Goal: Task Accomplishment & Management: Complete application form

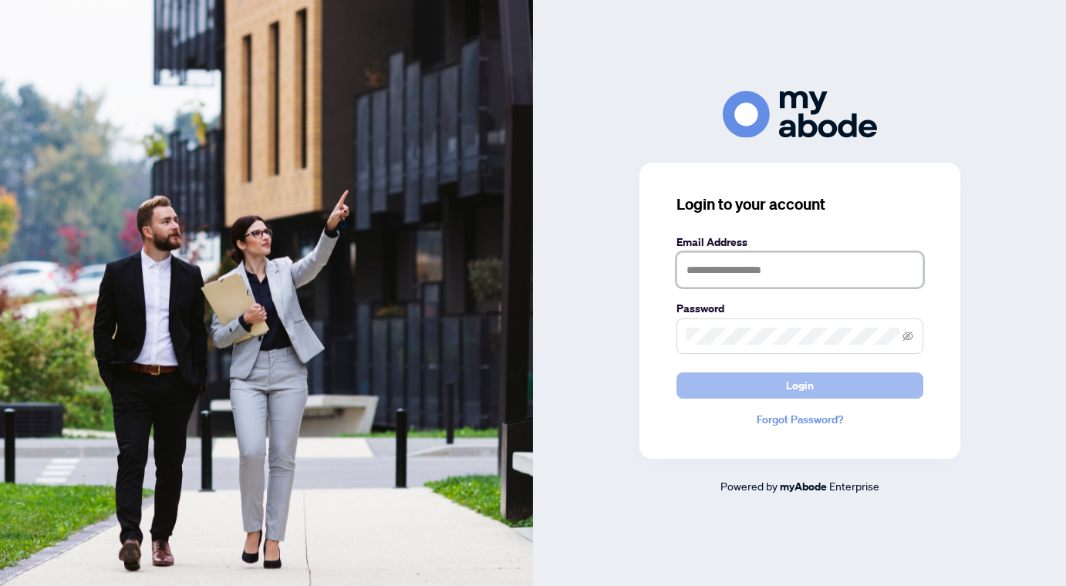
type input "**********"
click at [722, 379] on button "Login" at bounding box center [800, 386] width 247 height 26
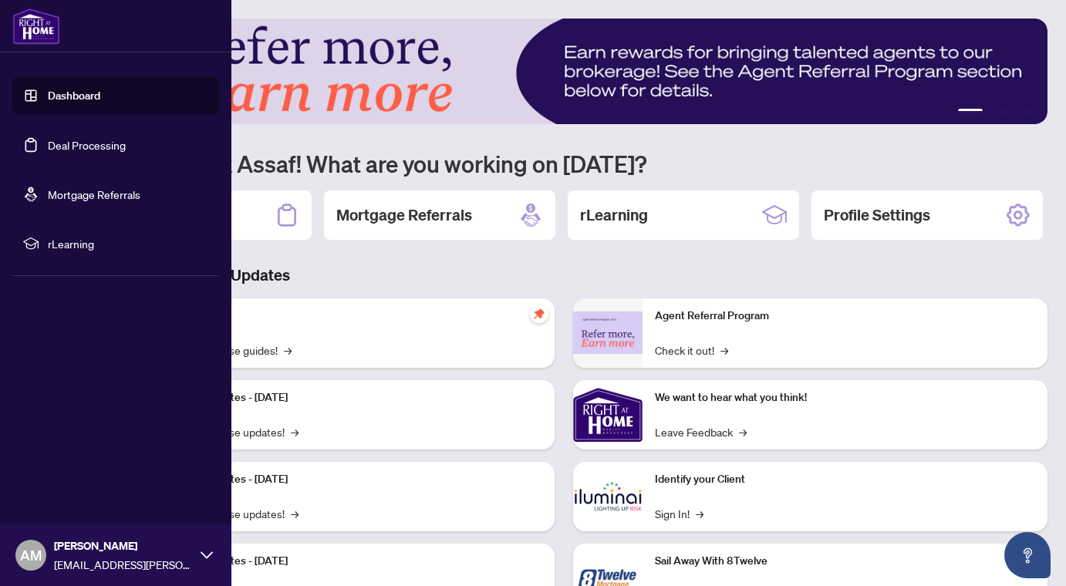
click at [48, 147] on link "Deal Processing" at bounding box center [87, 145] width 78 height 14
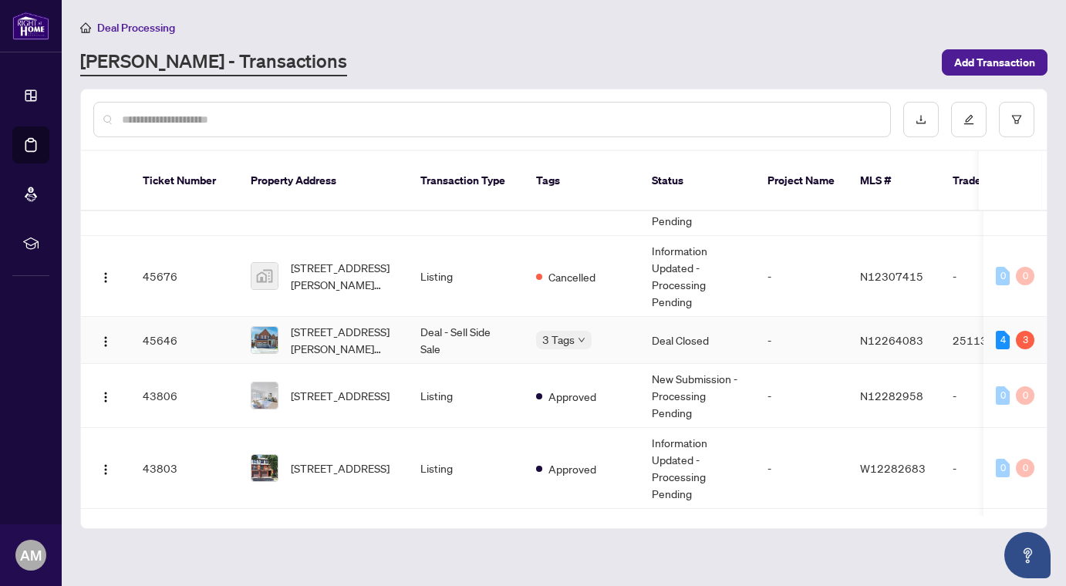
click at [621, 317] on td "3 Tags" at bounding box center [582, 340] width 116 height 47
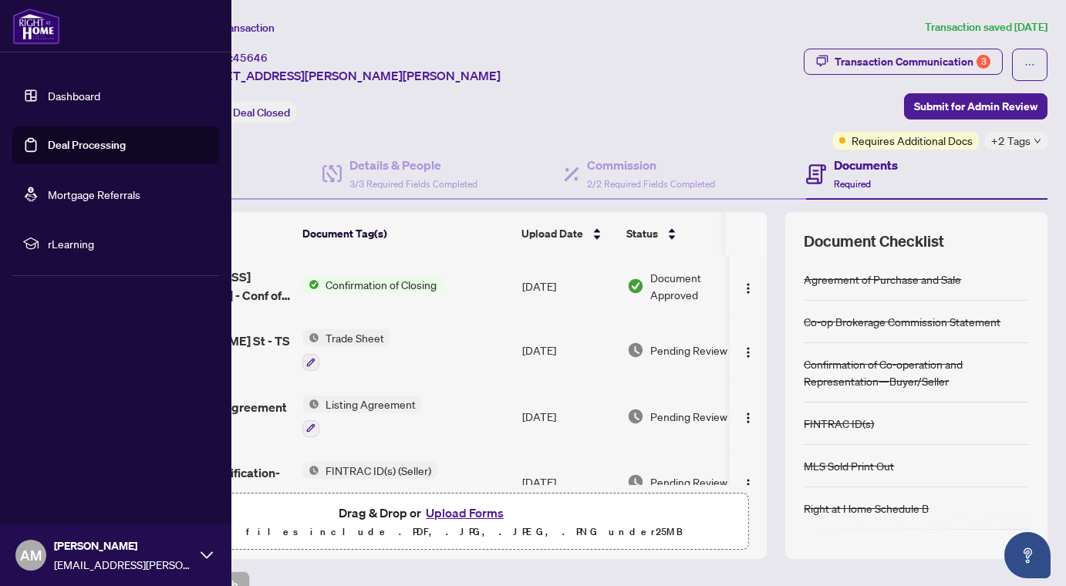
click at [48, 144] on link "Deal Processing" at bounding box center [87, 145] width 78 height 14
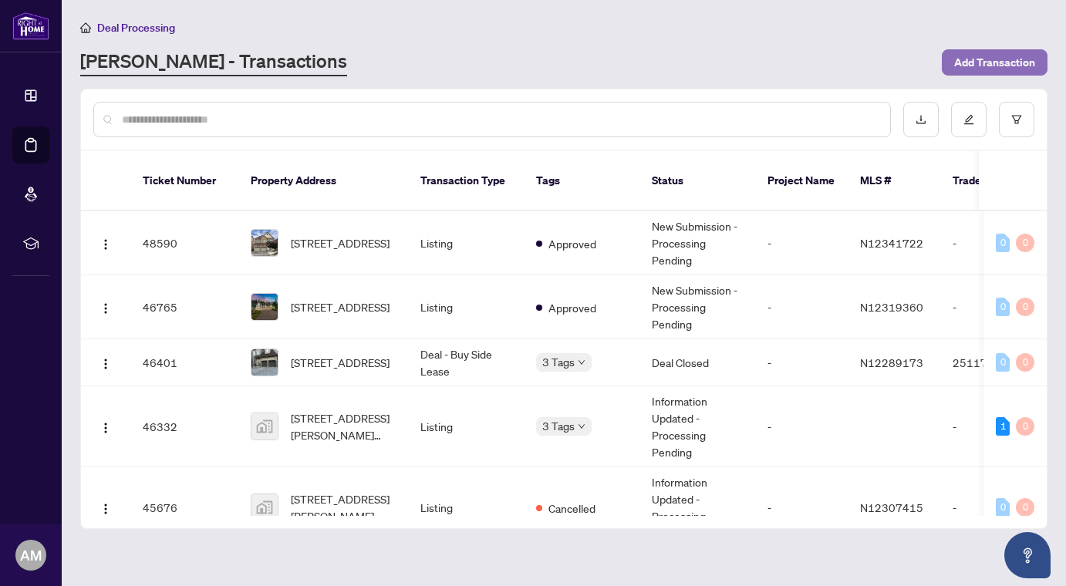
click at [1025, 58] on span "Add Transaction" at bounding box center [994, 62] width 81 height 25
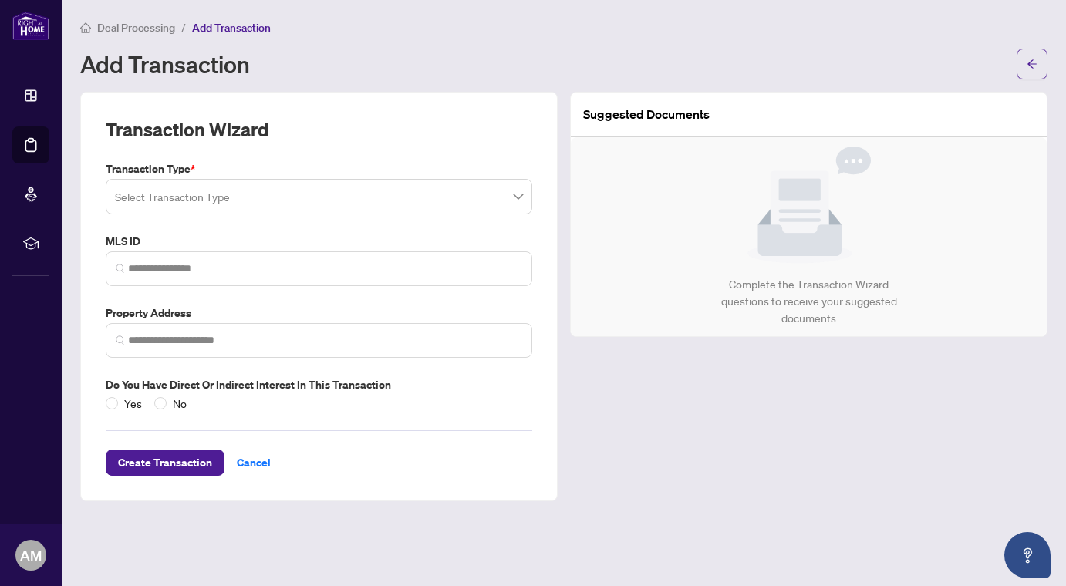
click at [143, 201] on input "search" at bounding box center [312, 199] width 394 height 34
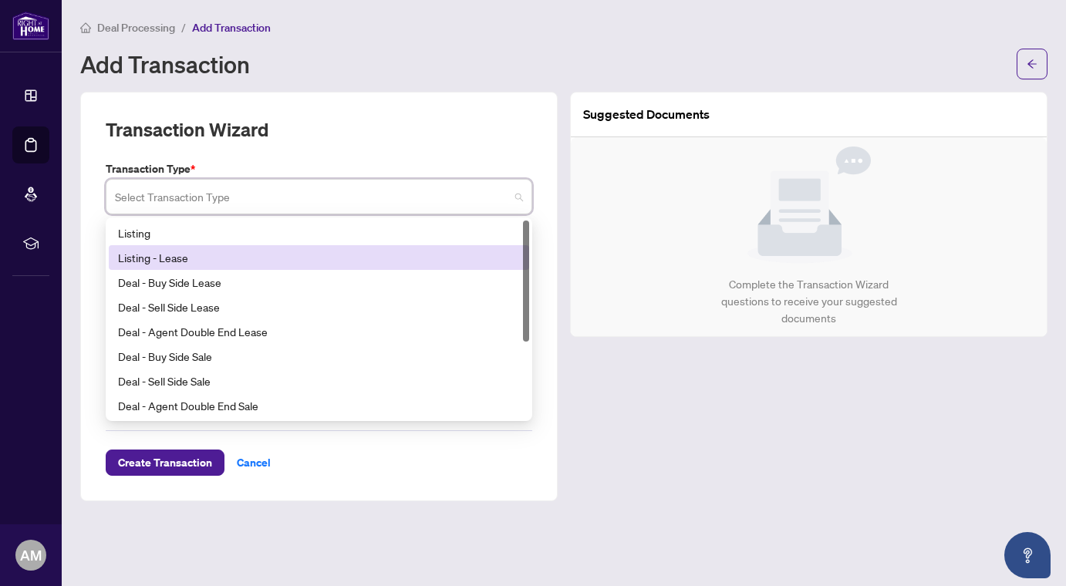
click at [157, 258] on div "Listing - Lease" at bounding box center [319, 257] width 402 height 17
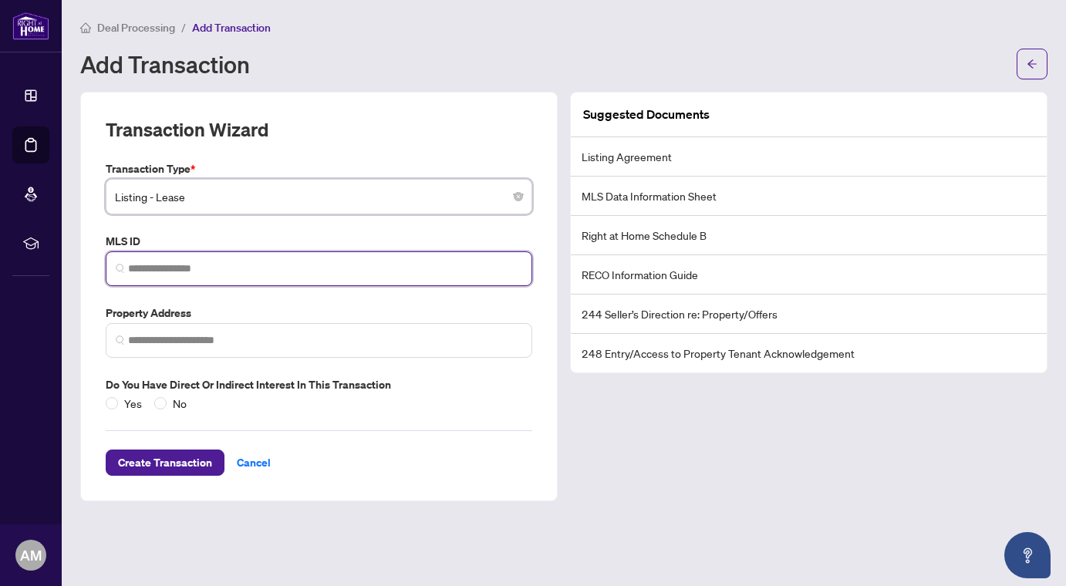
click at [134, 268] on input "search" at bounding box center [325, 269] width 394 height 16
paste input "*********"
type input "*********"
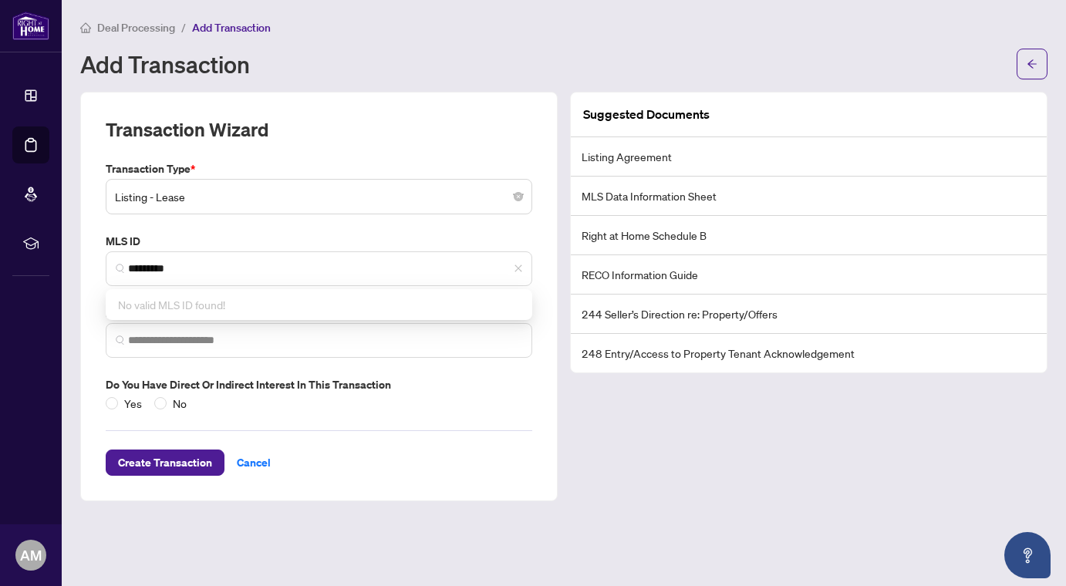
click at [385, 224] on div "Transaction Type * Listing - Lease 13 14 15 Listing Listing - Lease Deal - Buy …" at bounding box center [319, 286] width 439 height 252
click at [207, 340] on input "search" at bounding box center [325, 341] width 394 height 16
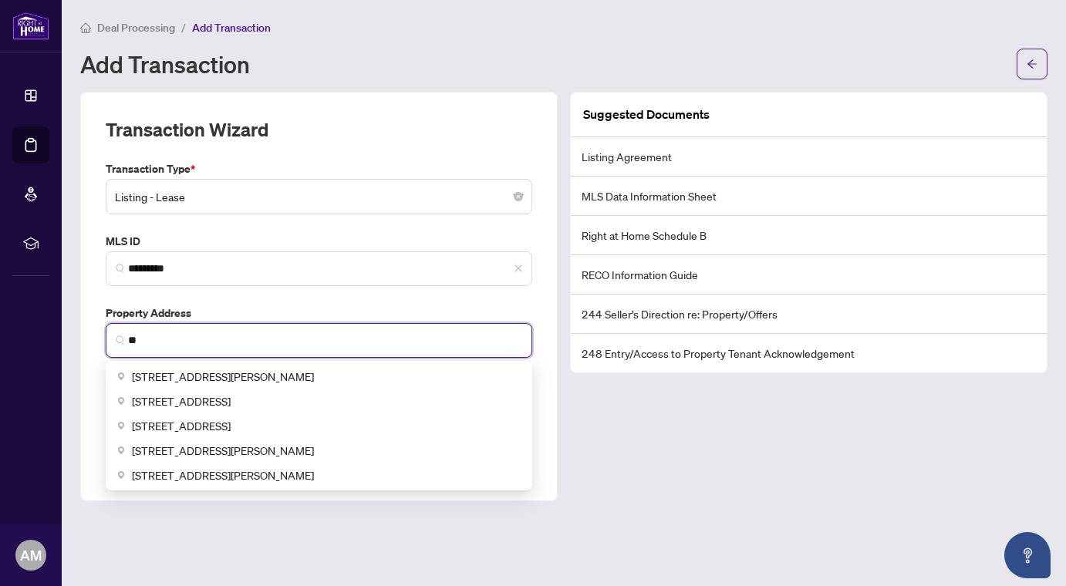
type input "*"
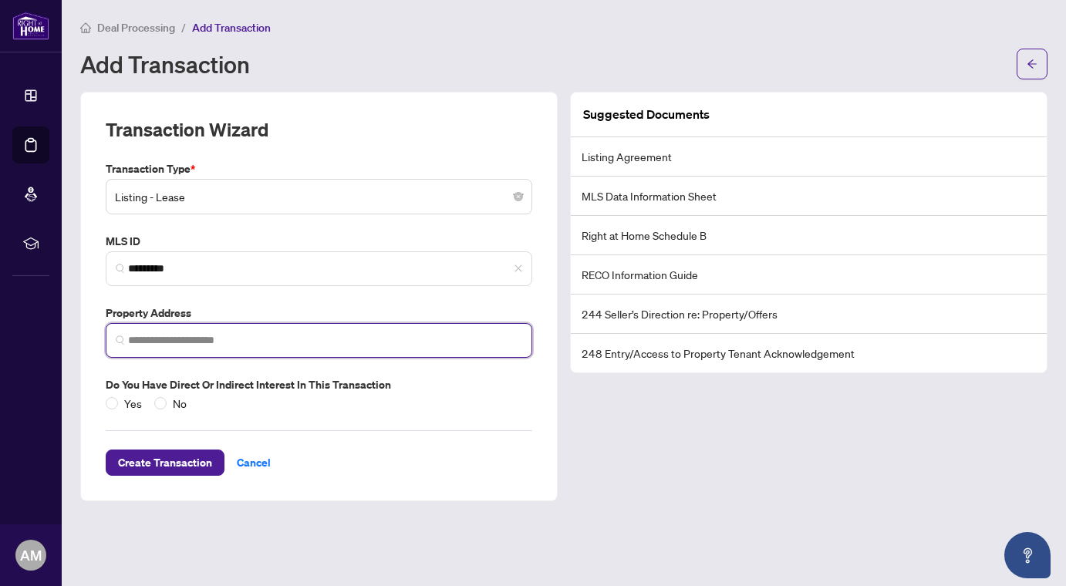
click at [180, 349] on span at bounding box center [319, 340] width 427 height 35
click at [181, 336] on input "search" at bounding box center [325, 341] width 394 height 16
paste input "**********"
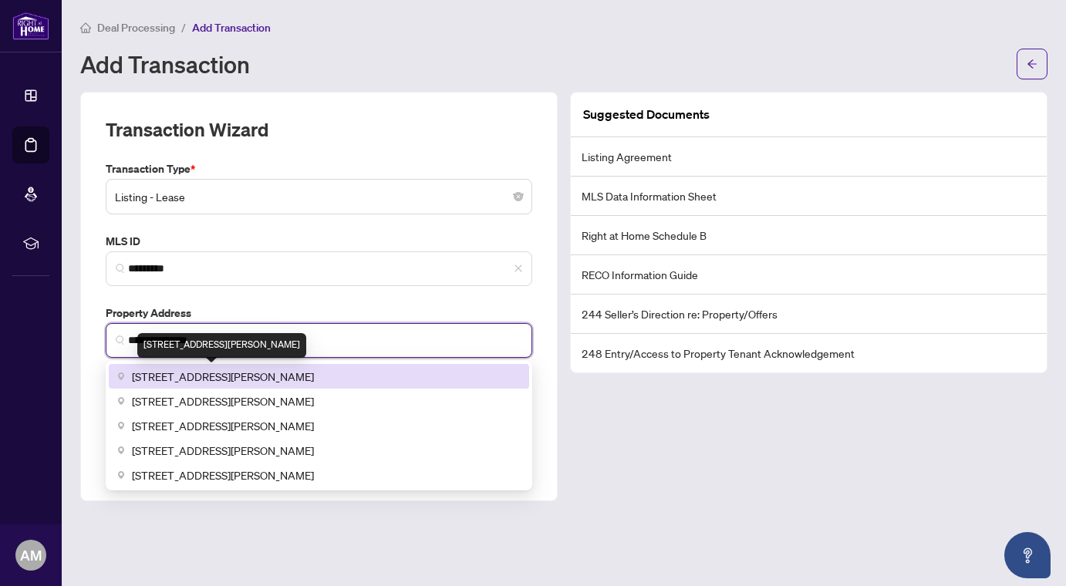
click at [269, 374] on span "[STREET_ADDRESS][PERSON_NAME]" at bounding box center [223, 376] width 182 height 17
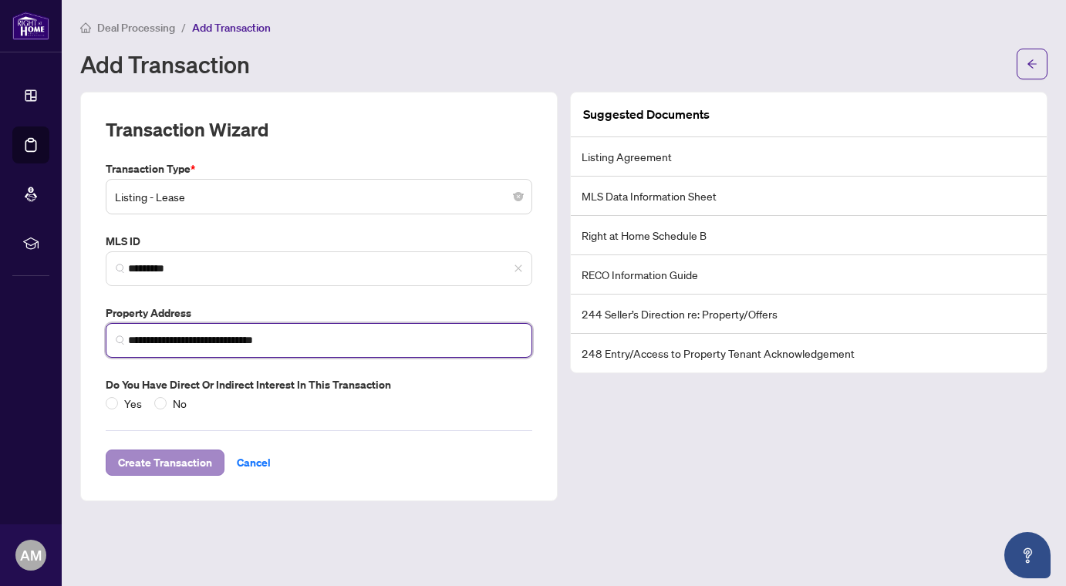
type input "**********"
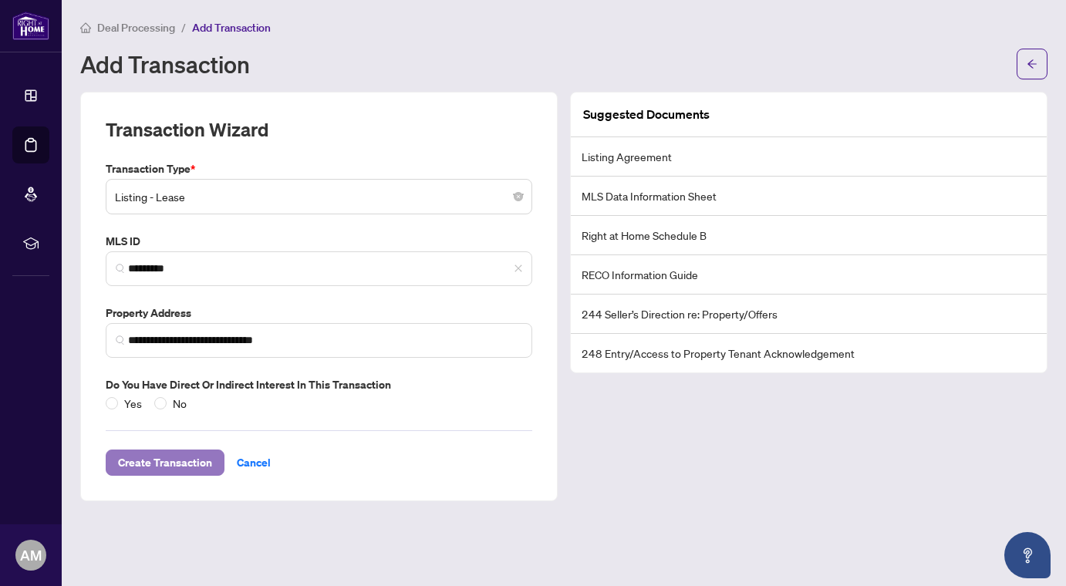
click at [177, 467] on span "Create Transaction" at bounding box center [165, 463] width 94 height 25
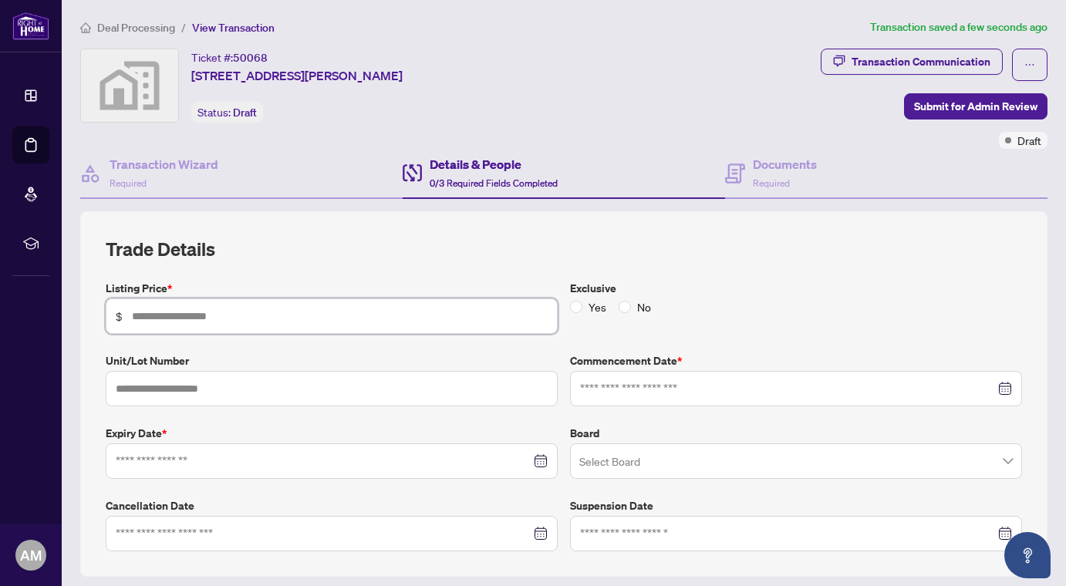
click at [230, 317] on input "text" at bounding box center [340, 316] width 416 height 17
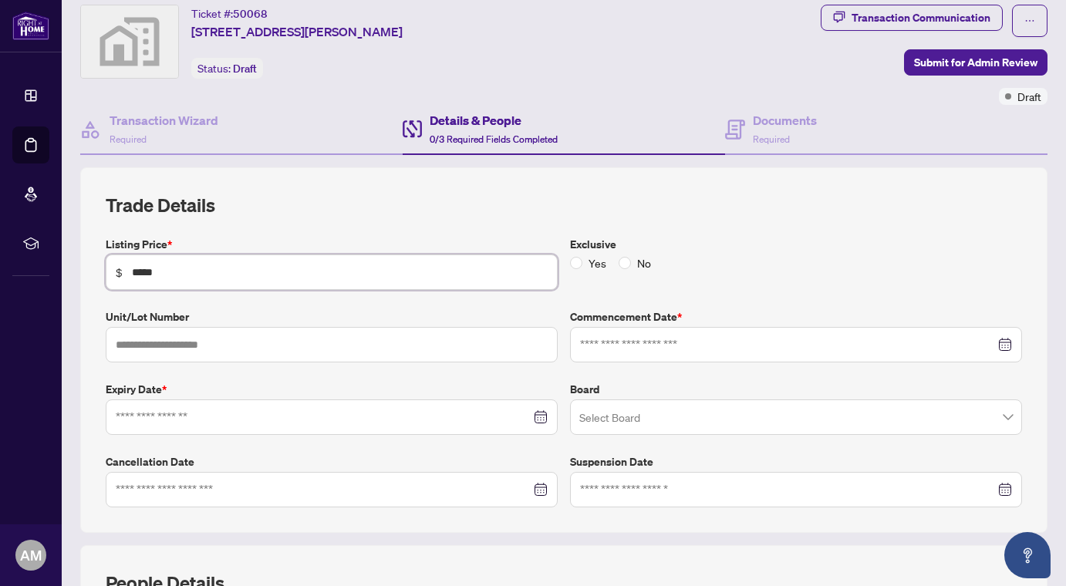
scroll to position [46, 0]
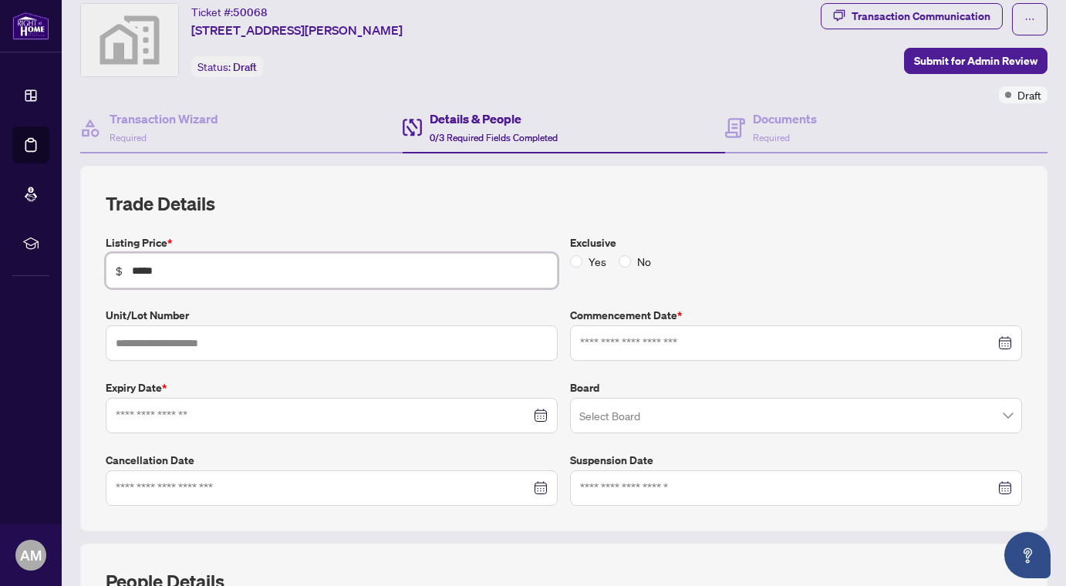
type input "*****"
click at [208, 348] on input "text" at bounding box center [332, 343] width 452 height 35
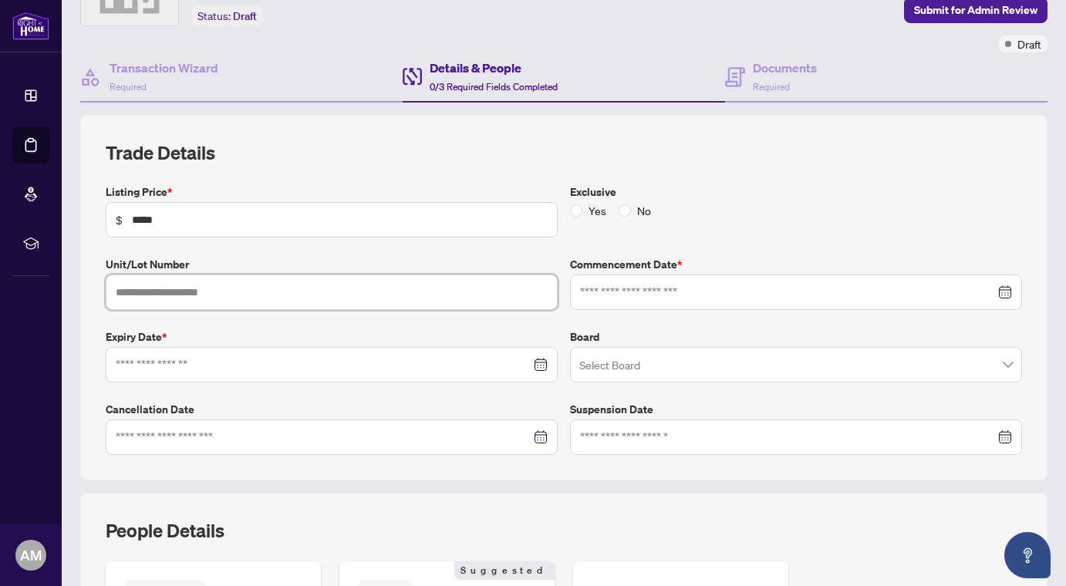
scroll to position [100, 0]
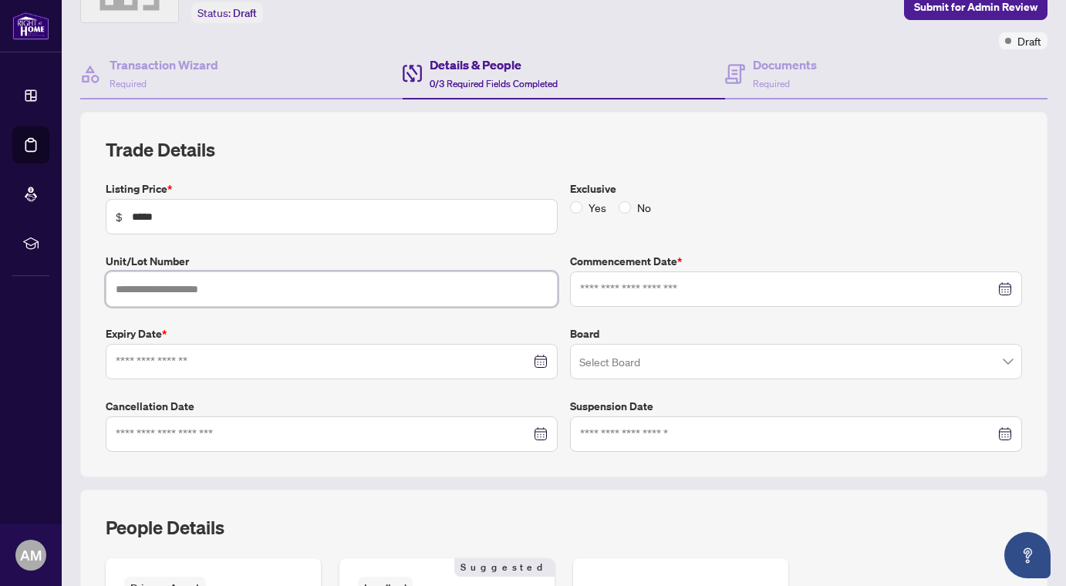
click at [191, 369] on div at bounding box center [332, 361] width 452 height 35
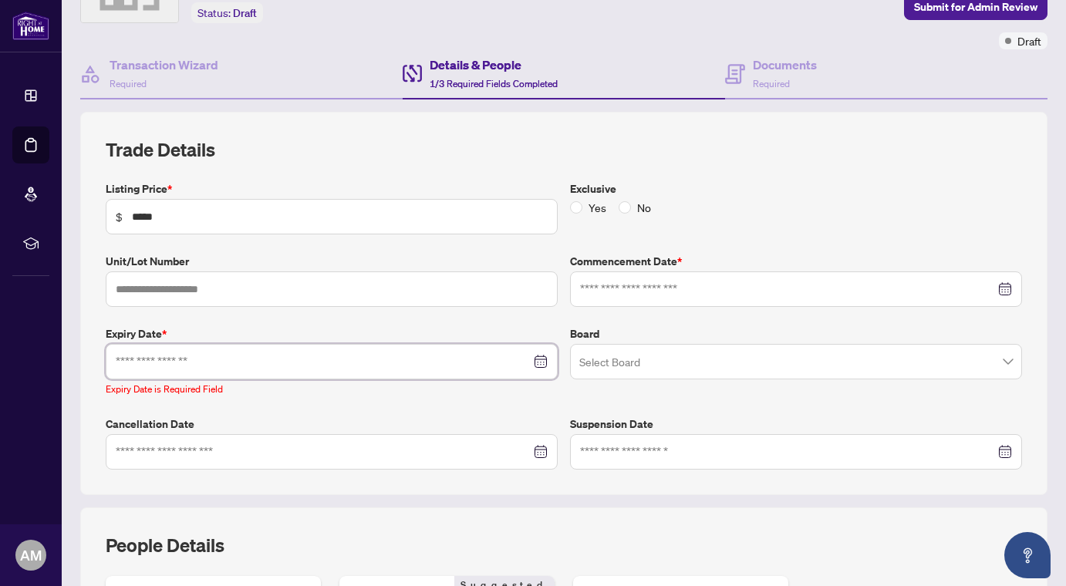
click at [235, 363] on input at bounding box center [323, 361] width 415 height 17
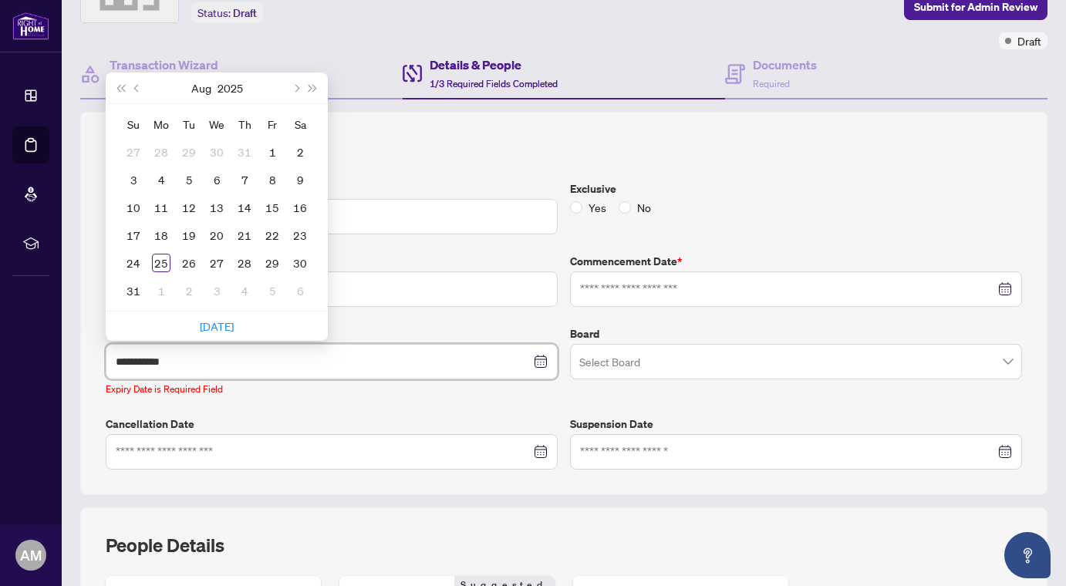
type input "**********"
click at [296, 87] on span "Next month (PageDown)" at bounding box center [296, 88] width 8 height 8
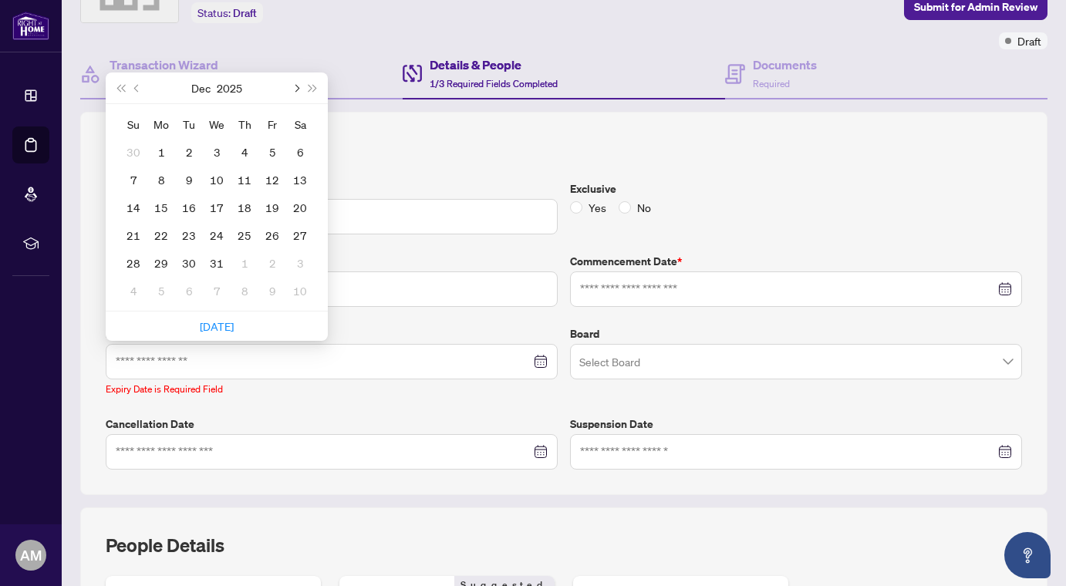
click at [296, 87] on span "Next month (PageDown)" at bounding box center [296, 88] width 8 height 8
type input "**********"
click at [302, 262] on div "31" at bounding box center [300, 263] width 19 height 19
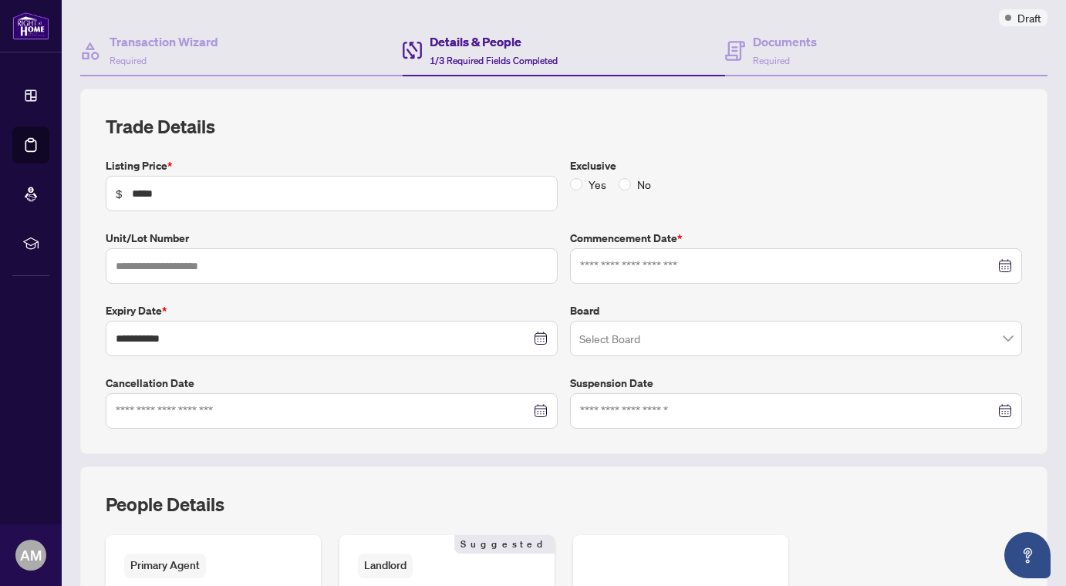
scroll to position [119, 0]
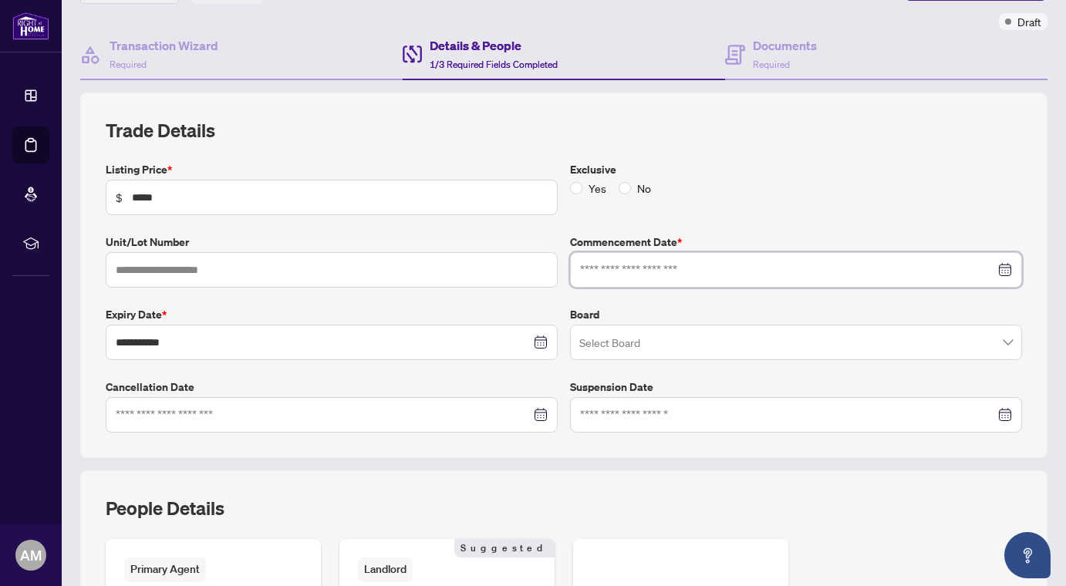
click at [597, 269] on input at bounding box center [787, 270] width 415 height 17
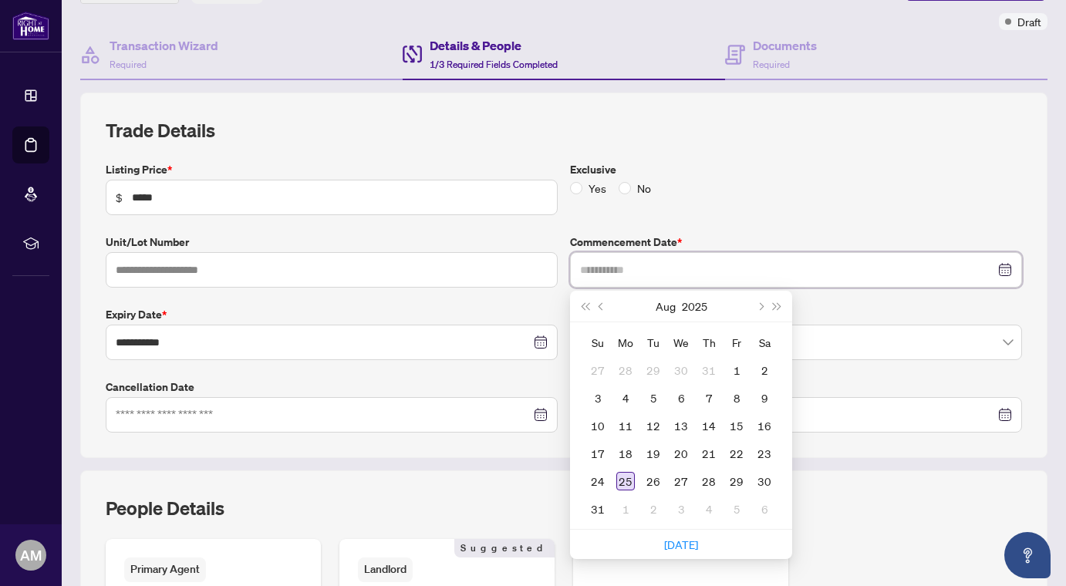
type input "**********"
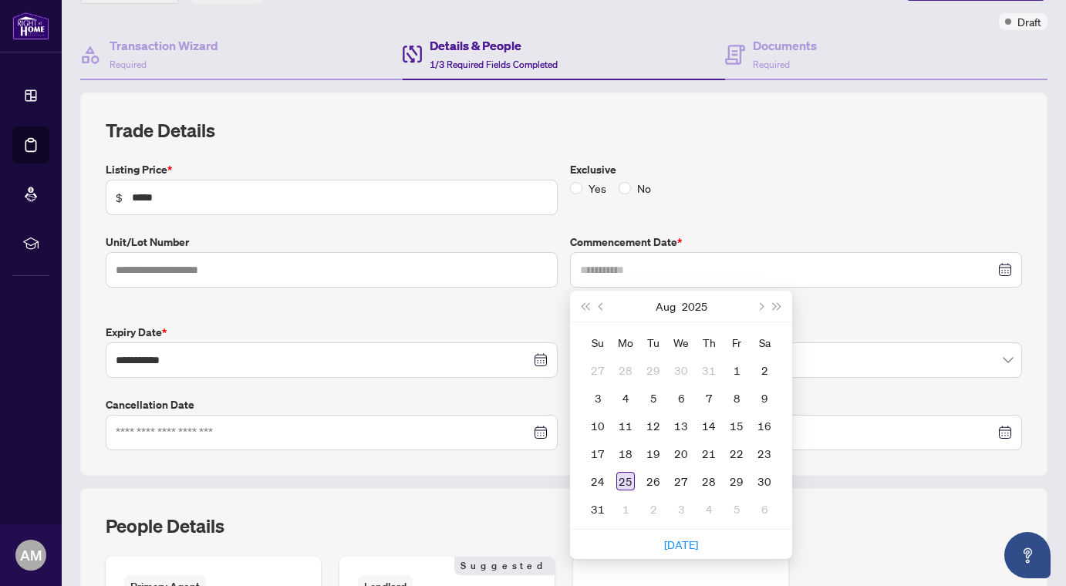
click at [624, 476] on div "25" at bounding box center [625, 481] width 19 height 19
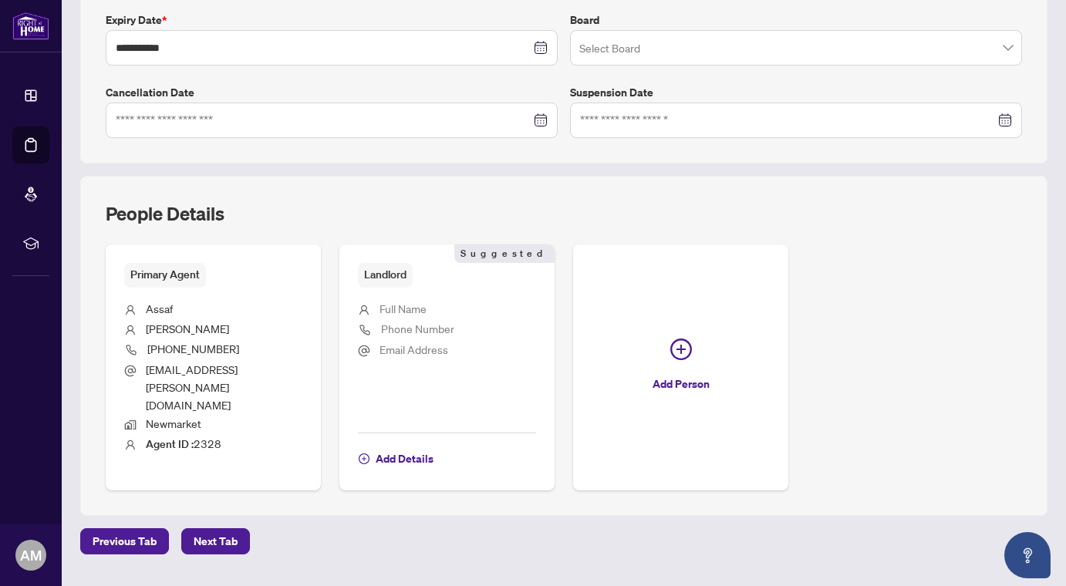
scroll to position [419, 0]
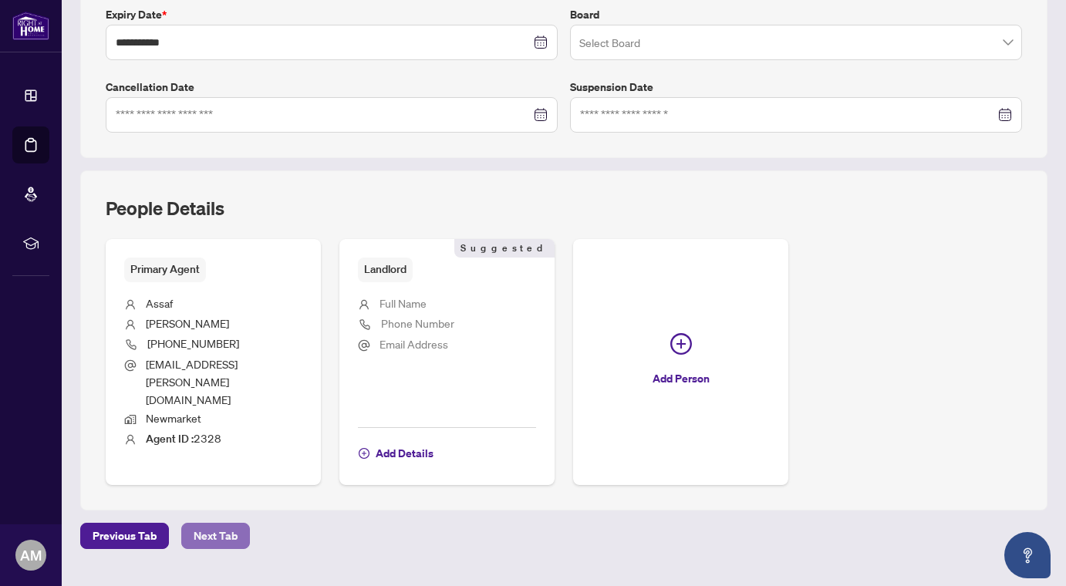
click at [228, 524] on span "Next Tab" at bounding box center [216, 536] width 44 height 25
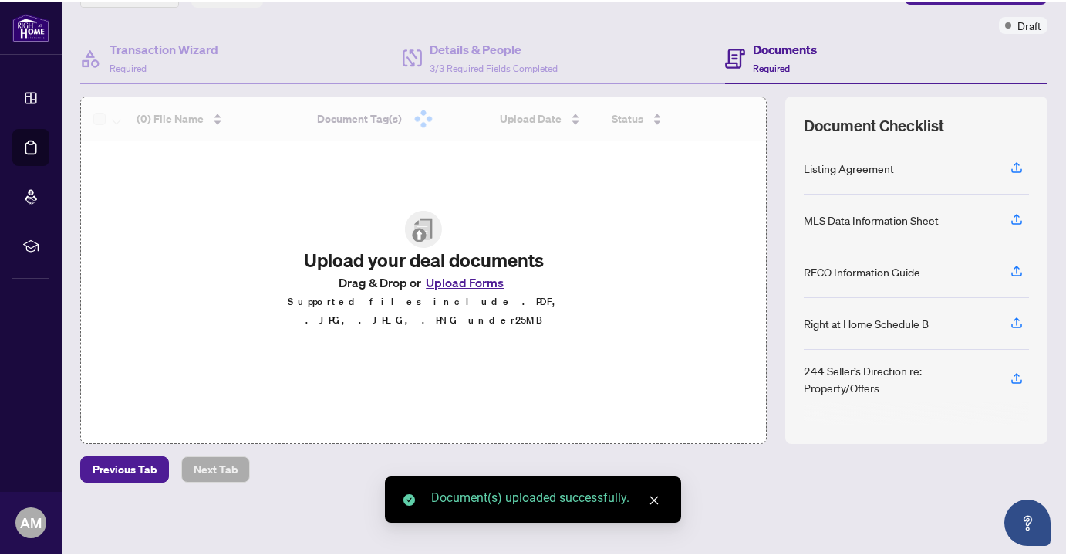
scroll to position [113, 0]
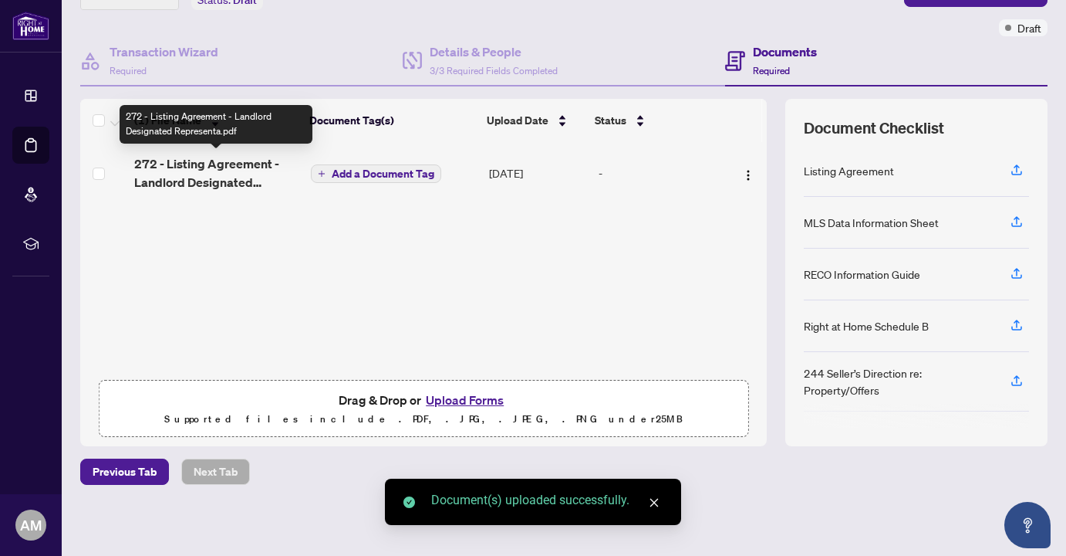
click at [219, 165] on span "272 - Listing Agreement - Landlord Designated Representa.pdf" at bounding box center [216, 172] width 164 height 37
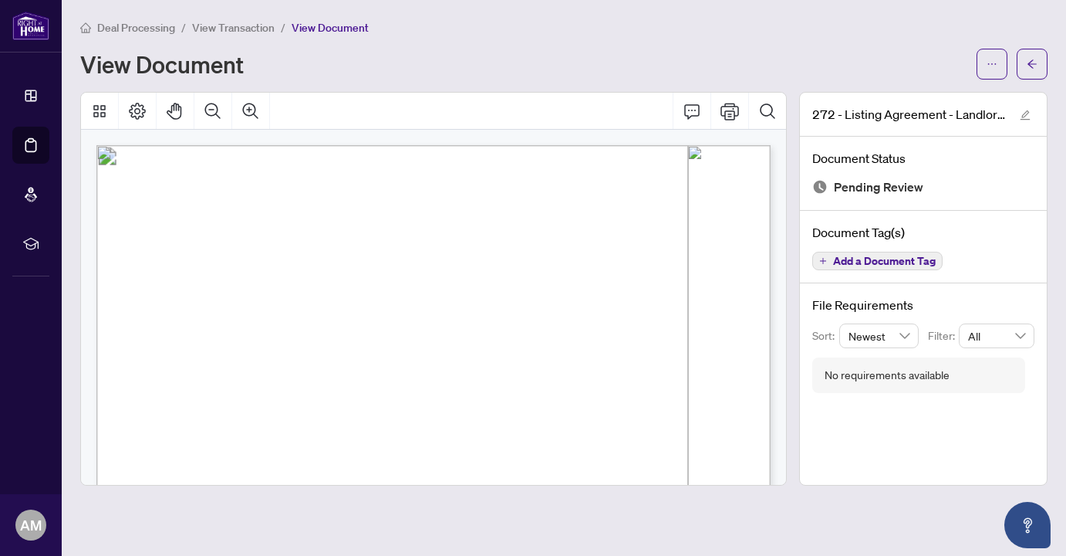
click at [877, 260] on span "Add a Document Tag" at bounding box center [884, 260] width 103 height 11
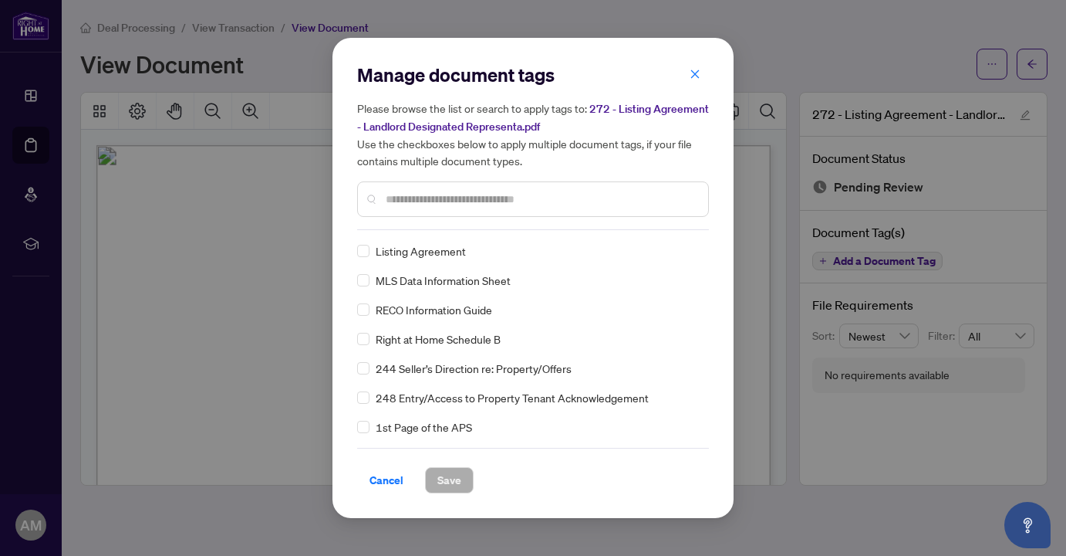
click at [542, 236] on div "Manage document tags Please browse the list or search to apply tags to: 272 - L…" at bounding box center [533, 277] width 352 height 431
click at [532, 205] on input "text" at bounding box center [541, 199] width 310 height 17
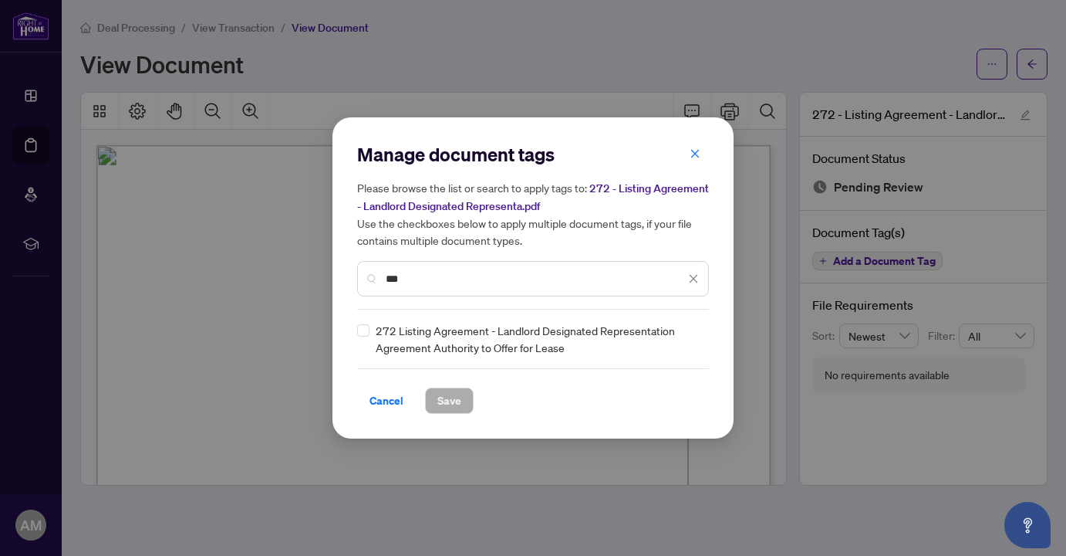
type input "***"
click at [448, 399] on span "Save" at bounding box center [449, 400] width 24 height 25
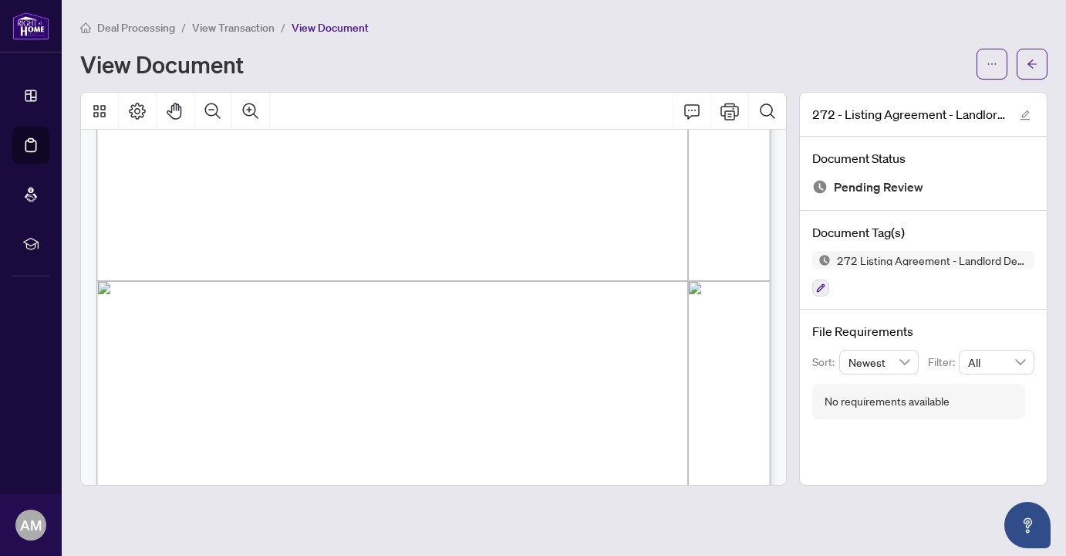
scroll to position [4948, 0]
click at [816, 286] on icon "button" at bounding box center [820, 287] width 9 height 9
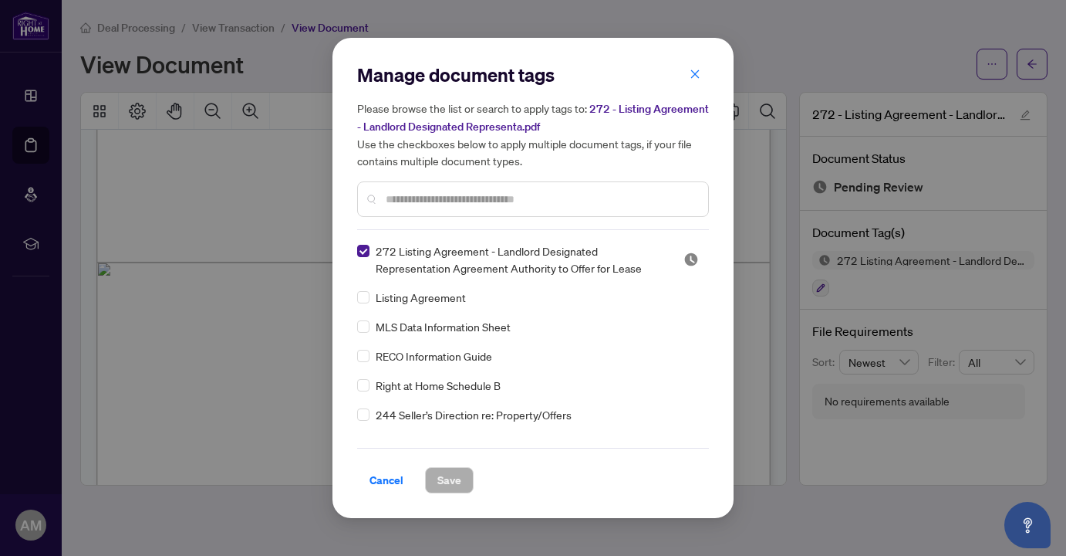
click at [520, 282] on div "272 Listing Agreement - Landlord Designated Representation Agreement Authority …" at bounding box center [533, 338] width 352 height 193
click at [498, 203] on input "text" at bounding box center [541, 199] width 310 height 17
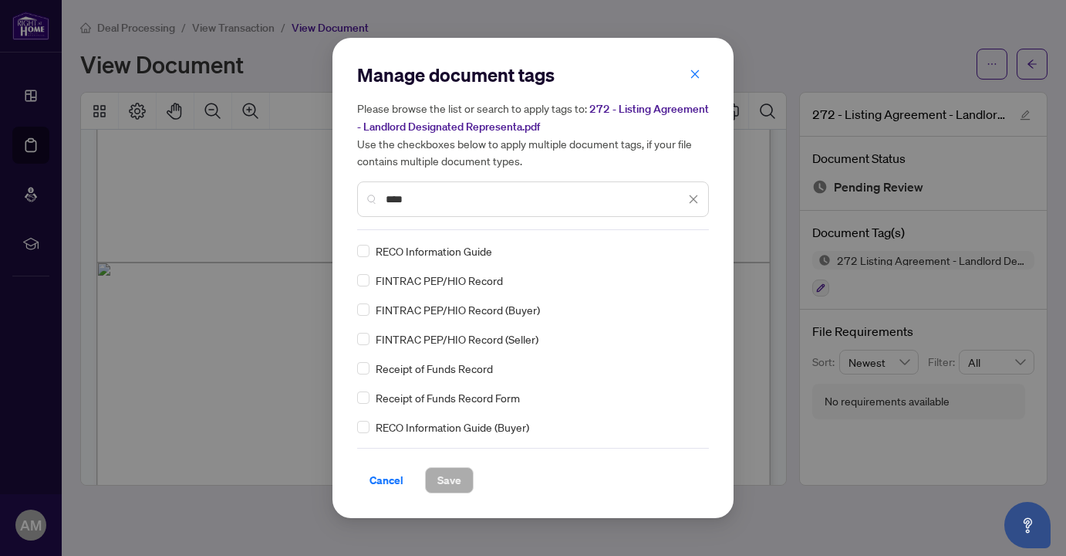
type input "****"
click at [447, 476] on span "Save" at bounding box center [449, 480] width 24 height 25
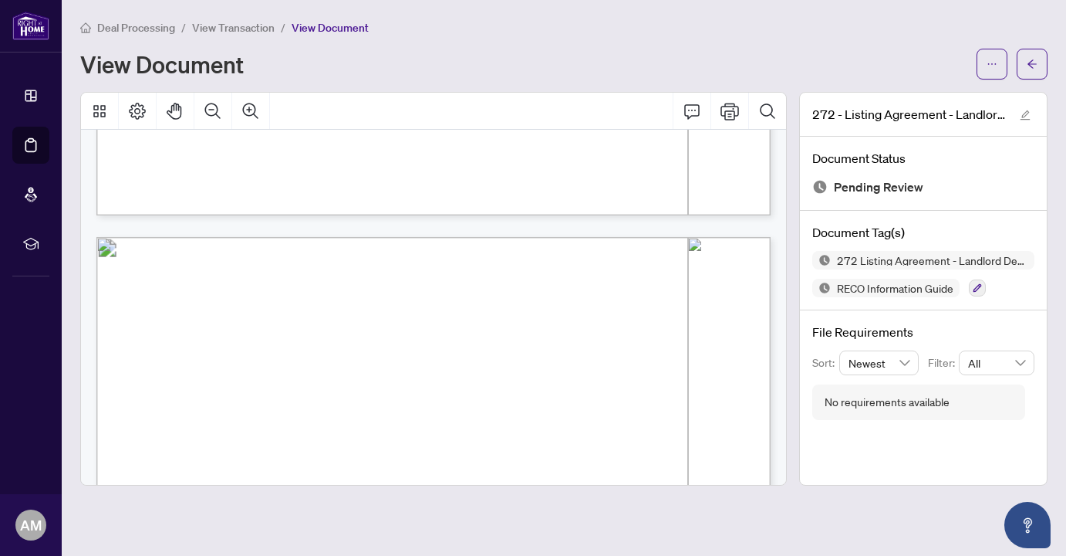
scroll to position [16021, 0]
click at [974, 288] on icon "button" at bounding box center [978, 288] width 8 height 8
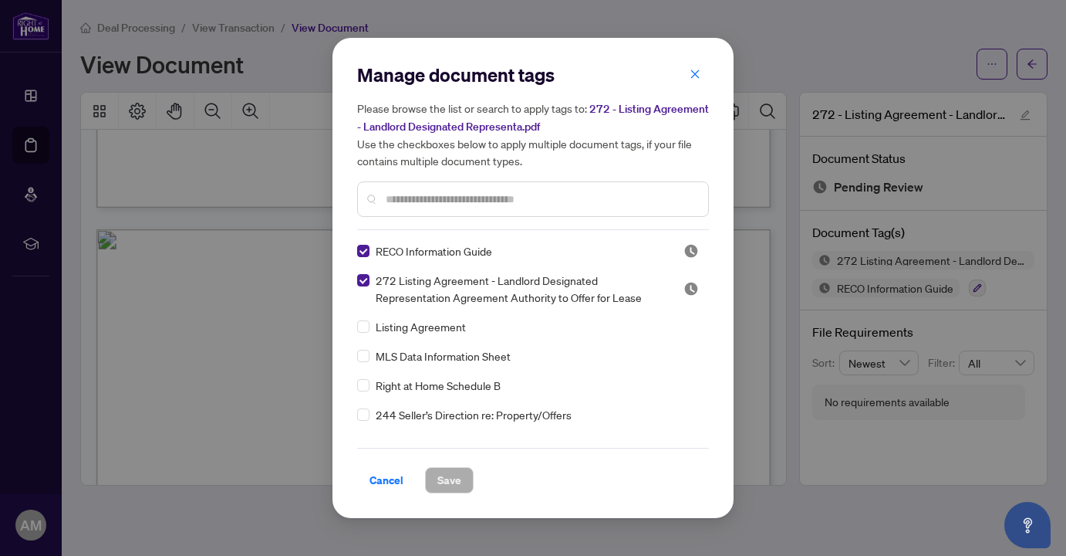
click at [501, 187] on div at bounding box center [533, 198] width 352 height 35
click at [493, 191] on input "text" at bounding box center [541, 199] width 310 height 17
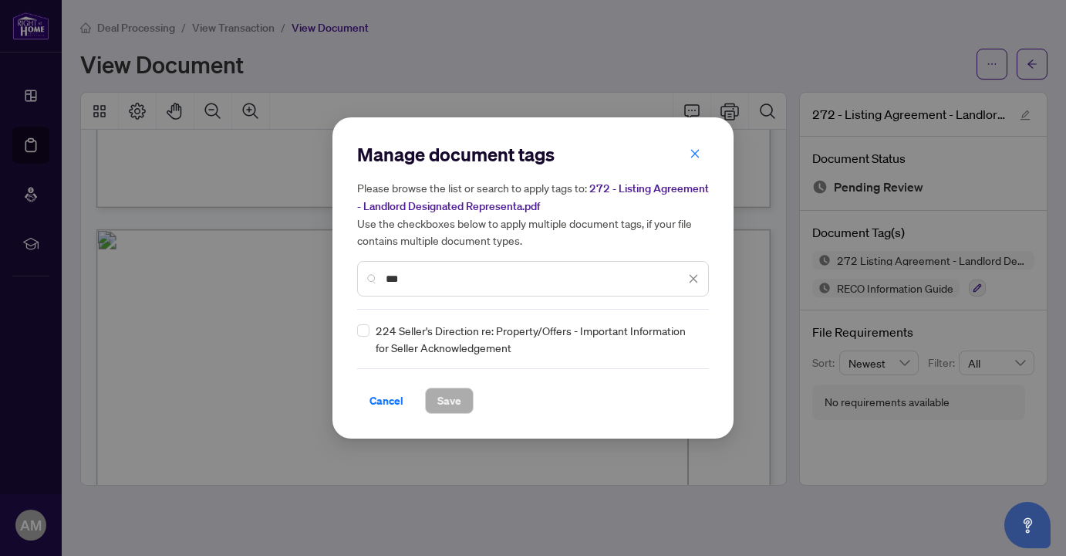
type input "***"
click at [448, 407] on span "Save" at bounding box center [449, 400] width 24 height 25
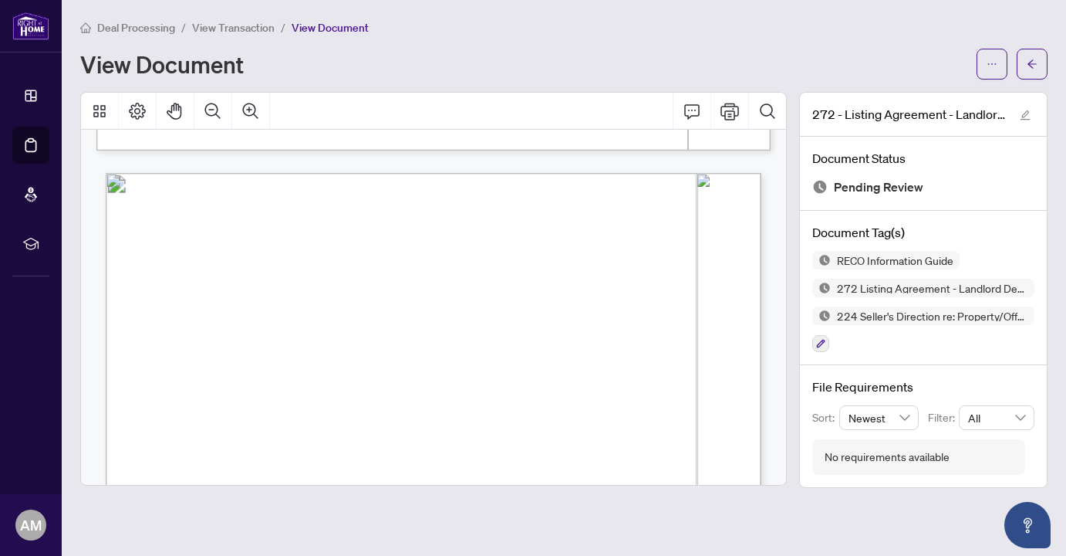
scroll to position [16992, 0]
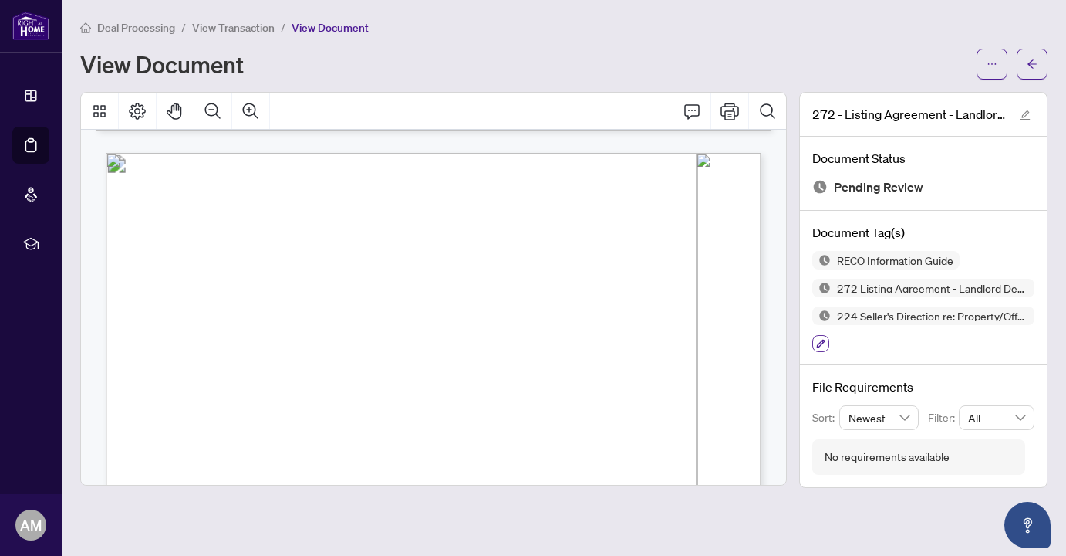
click at [822, 344] on icon "button" at bounding box center [820, 343] width 9 height 9
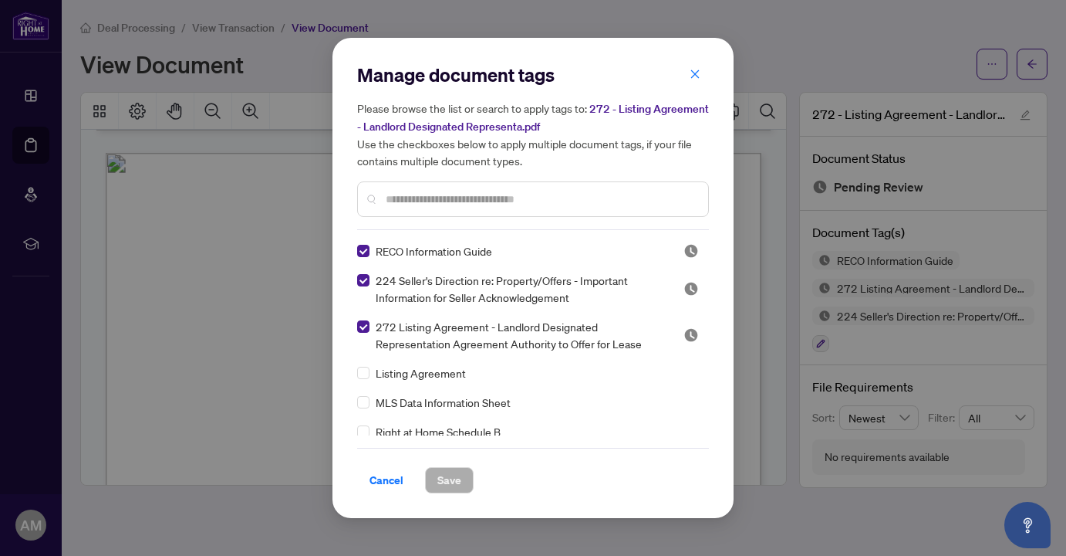
click at [523, 282] on span "224 Seller's Direction re: Property/Offers - Important Information for Seller A…" at bounding box center [520, 289] width 289 height 34
click at [505, 205] on input "text" at bounding box center [541, 199] width 310 height 17
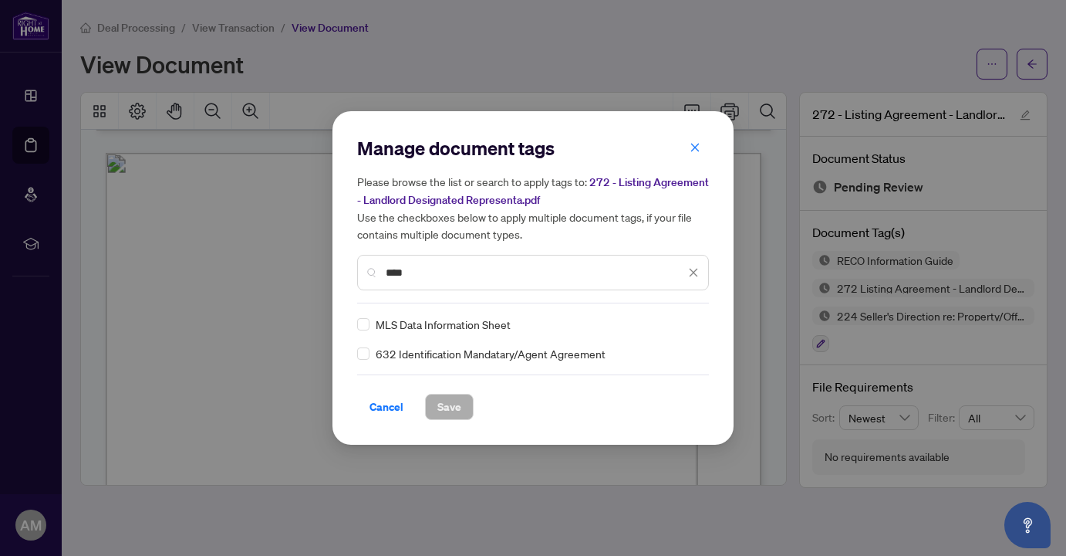
type input "****"
click at [448, 408] on span "Save" at bounding box center [449, 406] width 24 height 25
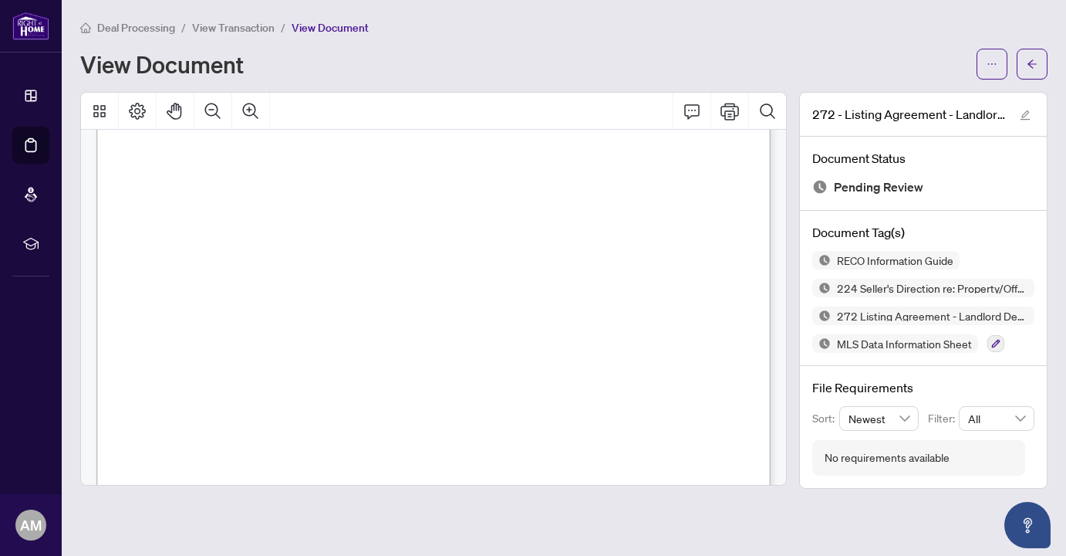
scroll to position [6494, 0]
click at [1035, 60] on icon "arrow-left" at bounding box center [1032, 64] width 11 height 11
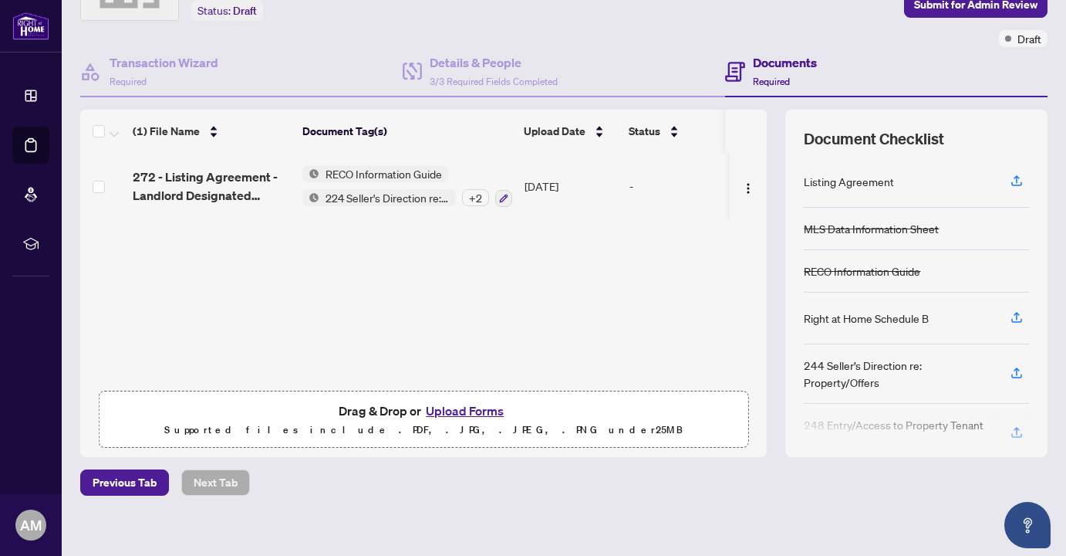
scroll to position [104, 0]
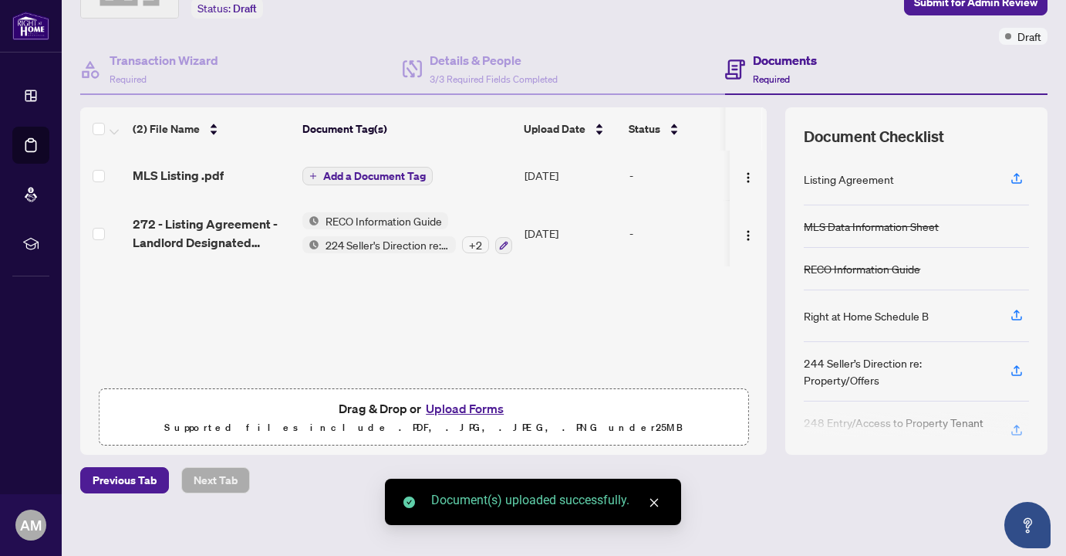
click at [377, 171] on span "Add a Document Tag" at bounding box center [374, 176] width 103 height 11
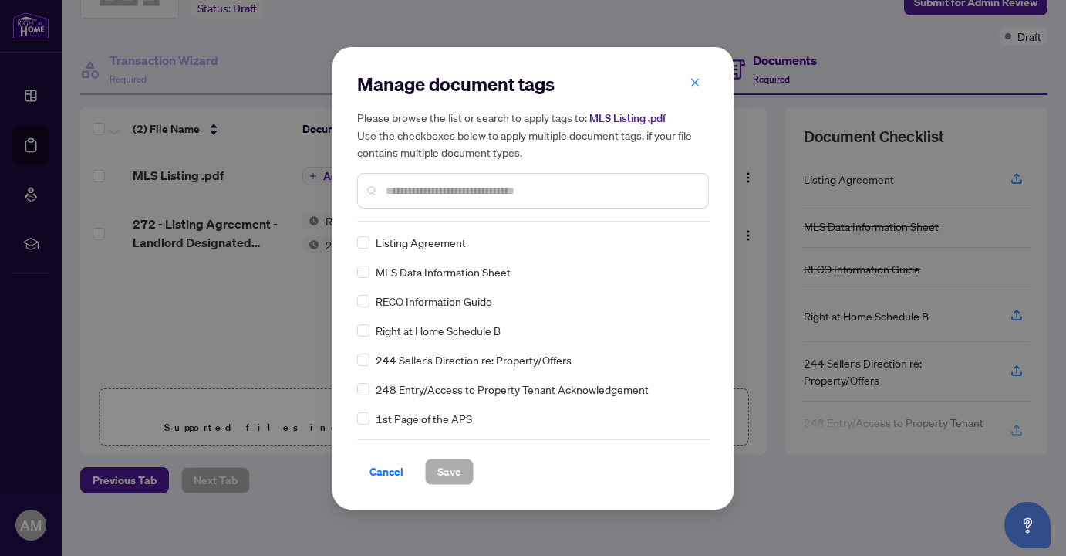
click at [410, 191] on input "text" at bounding box center [541, 190] width 310 height 17
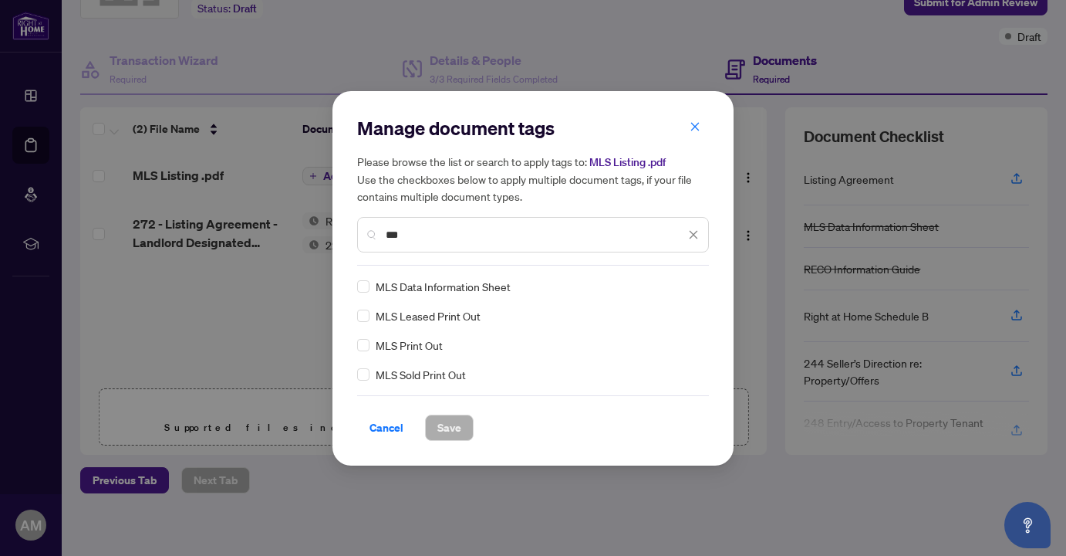
type input "***"
click at [447, 425] on span "Save" at bounding box center [449, 427] width 24 height 25
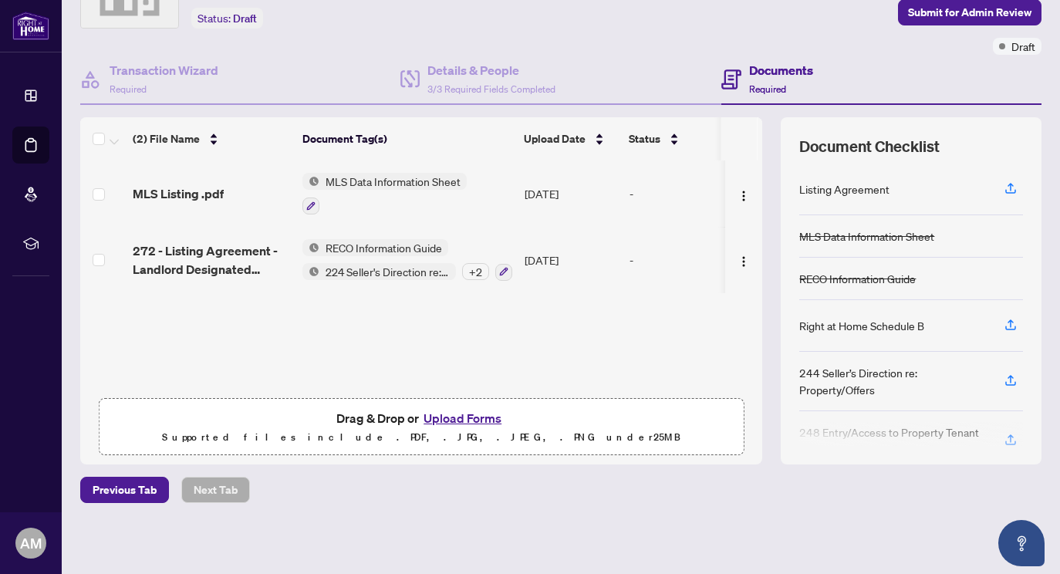
scroll to position [0, 0]
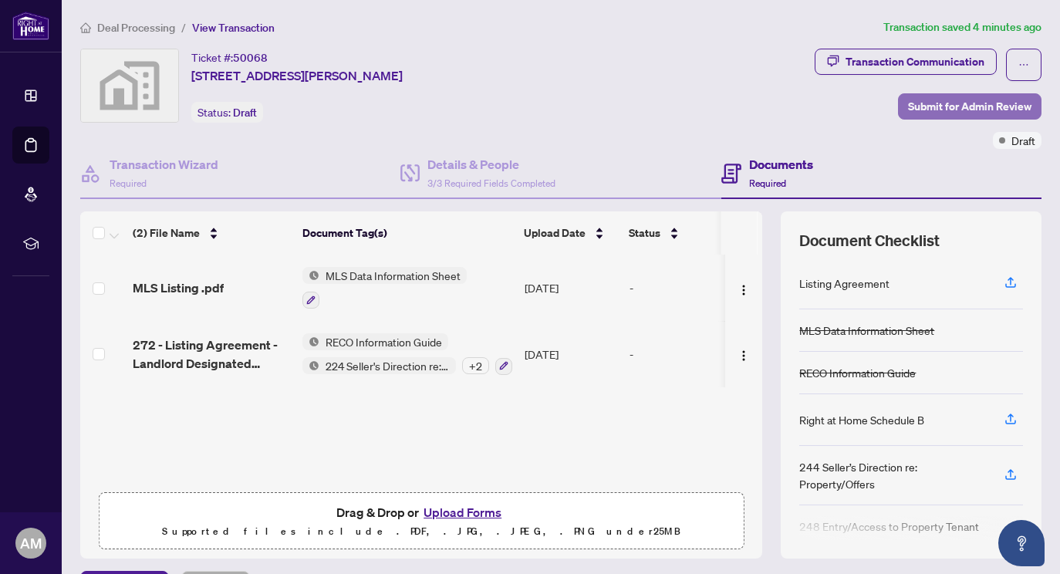
click at [960, 106] on span "Submit for Admin Review" at bounding box center [969, 106] width 123 height 25
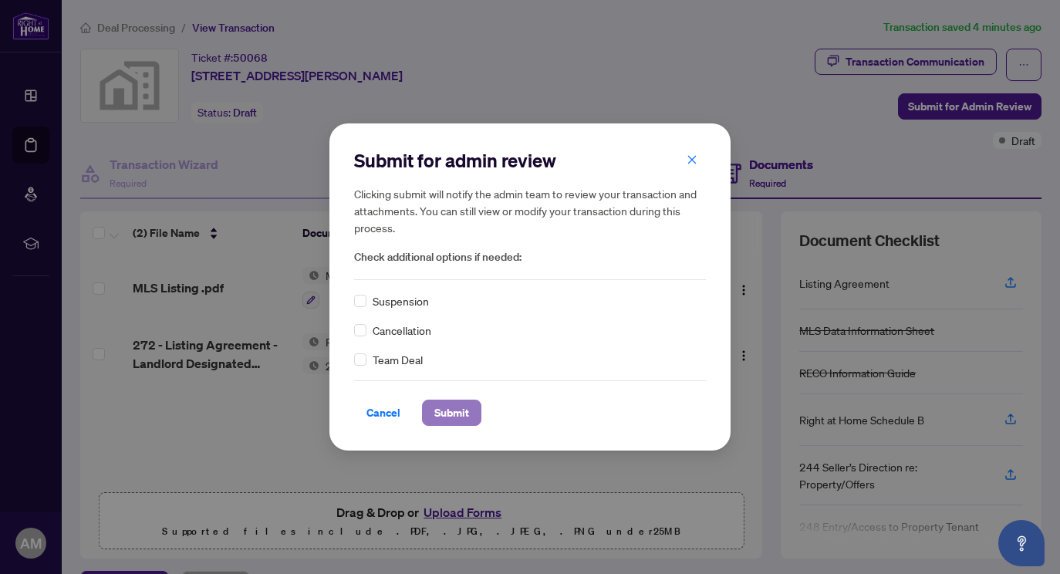
click at [459, 410] on span "Submit" at bounding box center [451, 412] width 35 height 25
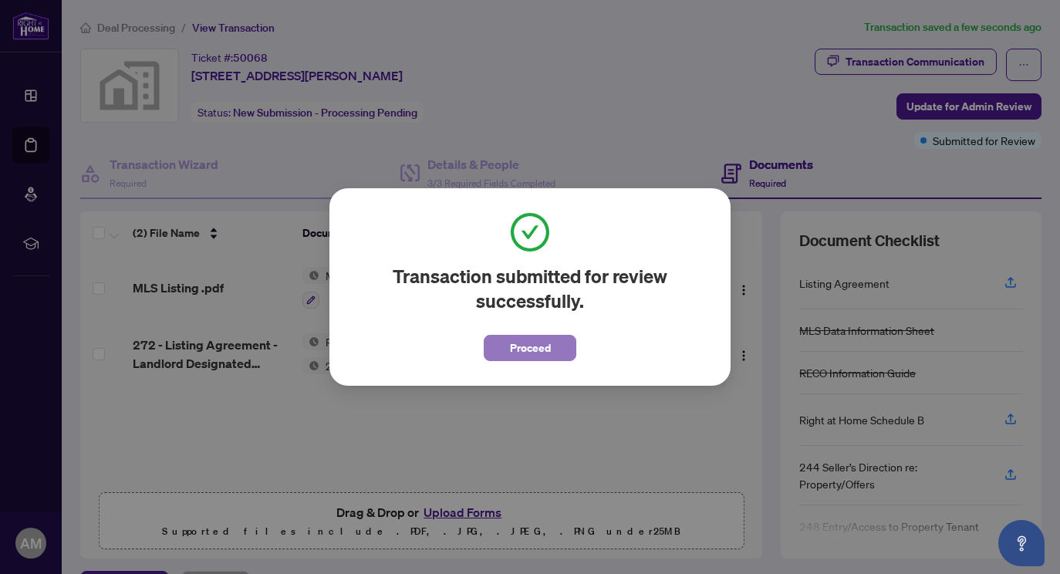
click at [532, 356] on span "Proceed" at bounding box center [530, 348] width 41 height 25
